Goal: Task Accomplishment & Management: Manage account settings

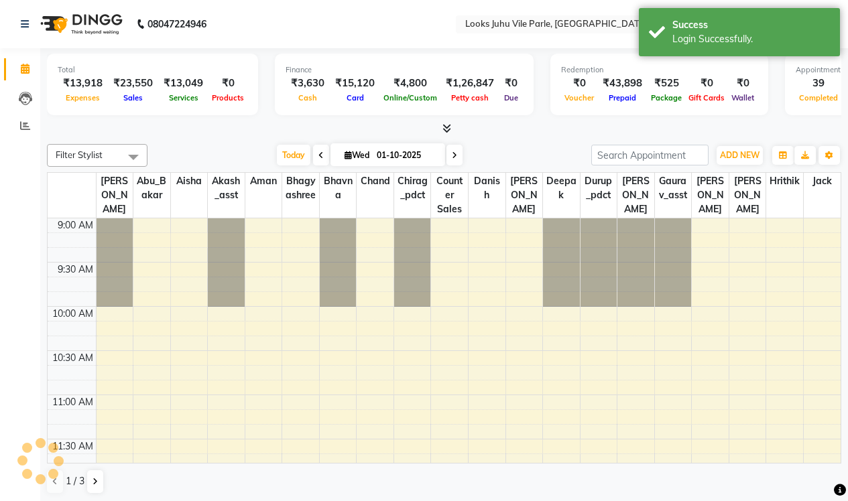
select select "en"
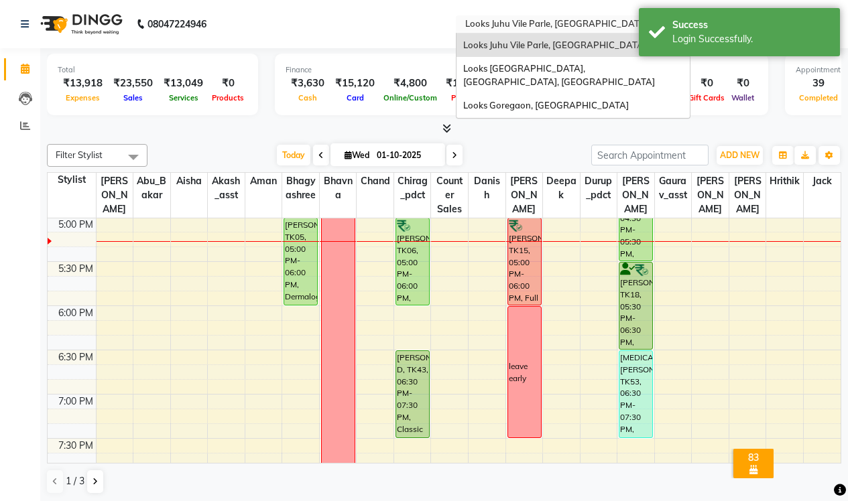
click at [462, 19] on input "text" at bounding box center [559, 25] width 194 height 13
click at [463, 70] on span "Looks [GEOGRAPHIC_DATA], [GEOGRAPHIC_DATA], [GEOGRAPHIC_DATA]" at bounding box center [559, 75] width 192 height 24
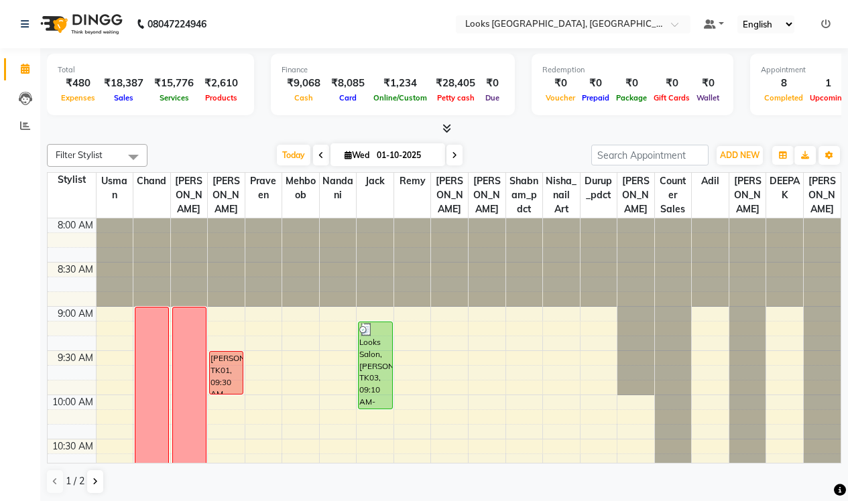
click at [504, 151] on div "Today Wed 01-10-2025" at bounding box center [369, 155] width 430 height 20
click at [466, 23] on input "text" at bounding box center [559, 25] width 194 height 13
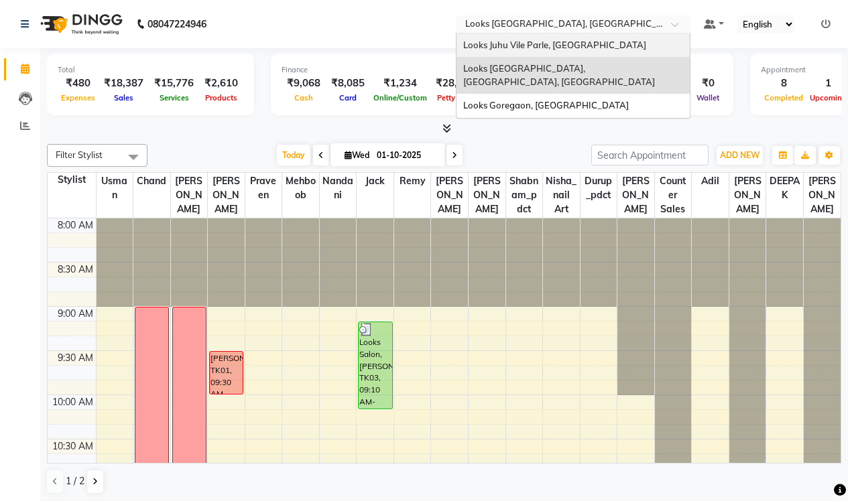
click at [463, 49] on span "Looks Juhu Vile Parle, [GEOGRAPHIC_DATA]" at bounding box center [554, 45] width 183 height 11
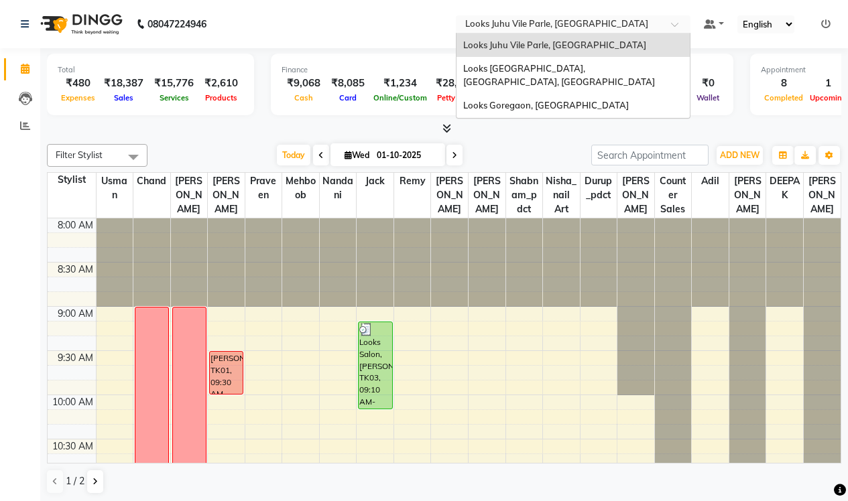
click at [462, 25] on input "text" at bounding box center [559, 25] width 194 height 13
click at [501, 139] on div "Filter Stylist Select All Usman chand Nikesh Sohail Praveen Mehboob Nandani Jac…" at bounding box center [444, 319] width 794 height 361
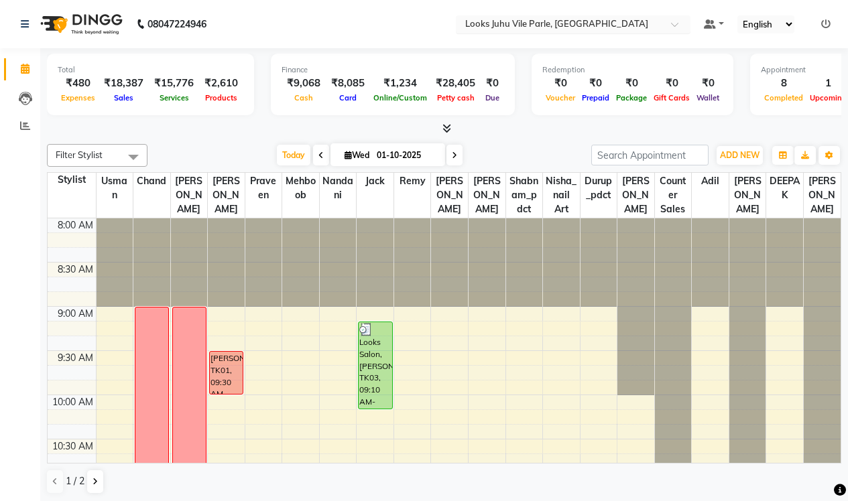
click at [505, 27] on input "text" at bounding box center [559, 25] width 194 height 13
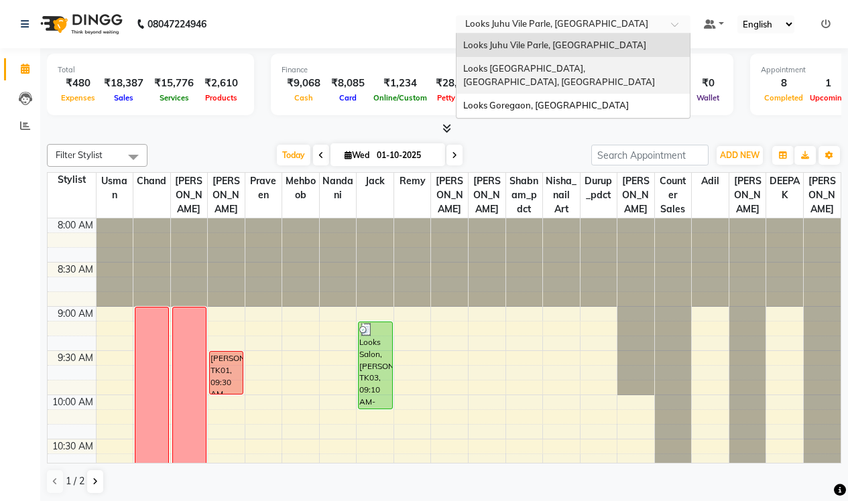
click at [468, 70] on span "Looks [GEOGRAPHIC_DATA], [GEOGRAPHIC_DATA], [GEOGRAPHIC_DATA]" at bounding box center [559, 75] width 192 height 24
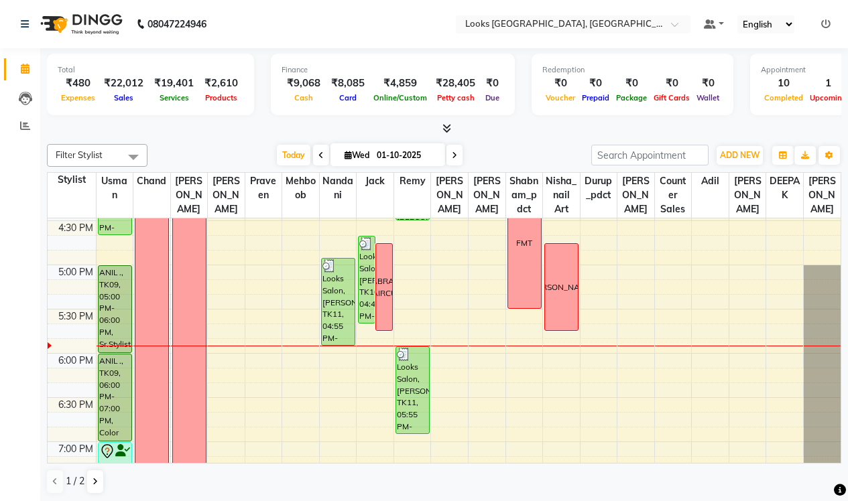
scroll to position [751, 0]
